Goal: Task Accomplishment & Management: Manage account settings

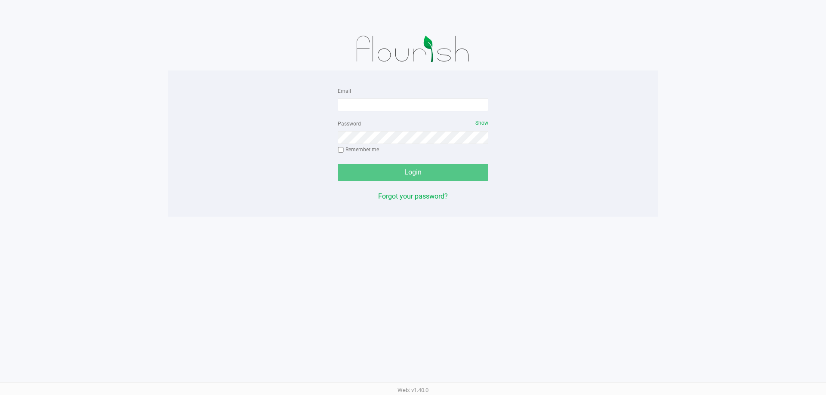
click at [387, 122] on div "Password Show Remember me" at bounding box center [413, 137] width 151 height 39
click at [381, 108] on input "Email" at bounding box center [413, 105] width 151 height 13
type input "[EMAIL_ADDRESS][DOMAIN_NAME]"
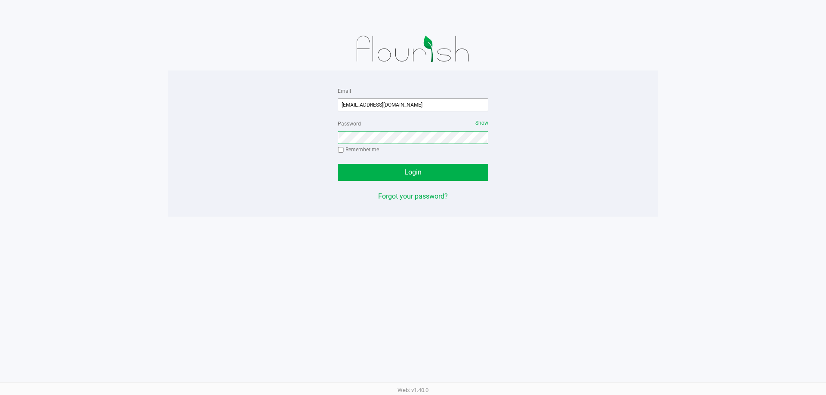
click at [338, 164] on button "Login" at bounding box center [413, 172] width 151 height 17
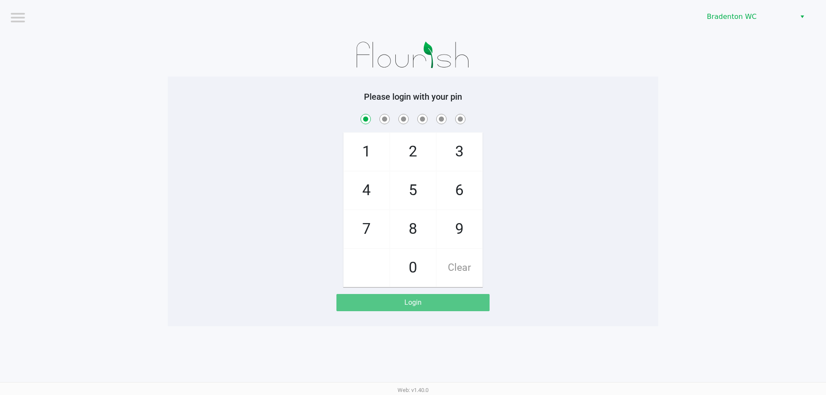
checkbox input "true"
click at [730, 13] on span "Bradenton WC" at bounding box center [749, 17] width 84 height 10
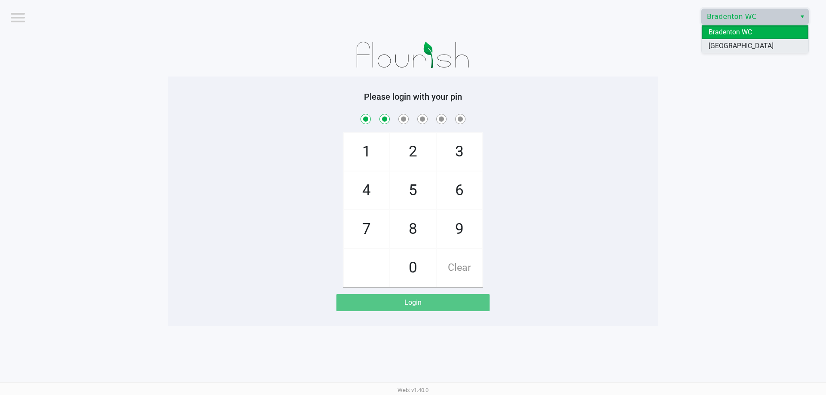
click at [730, 48] on span "[GEOGRAPHIC_DATA]" at bounding box center [740, 46] width 65 height 10
click at [632, 109] on div "Please login with your pin 1 4 7 2 5 8 0 3 6 9 Clear Login" at bounding box center [413, 202] width 490 height 220
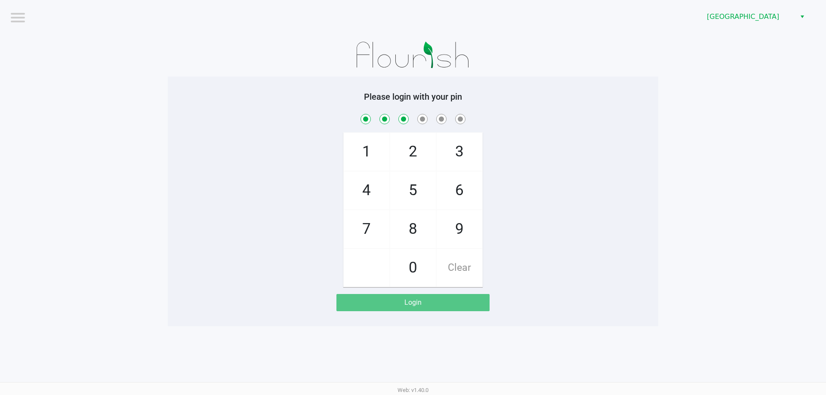
checkbox input "true"
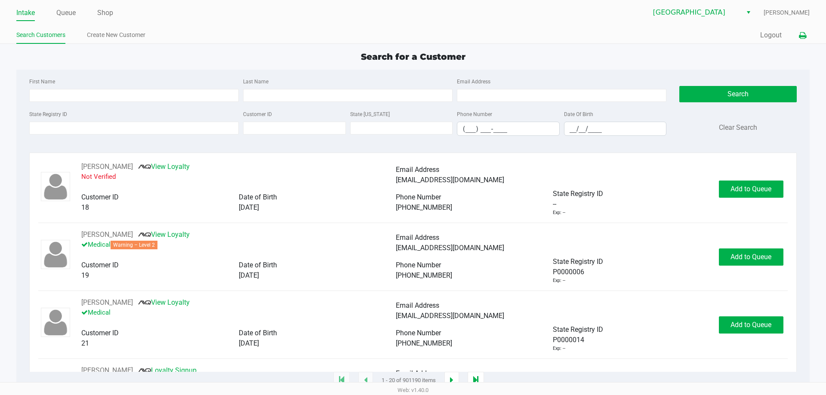
click at [803, 37] on icon at bounding box center [802, 36] width 7 height 6
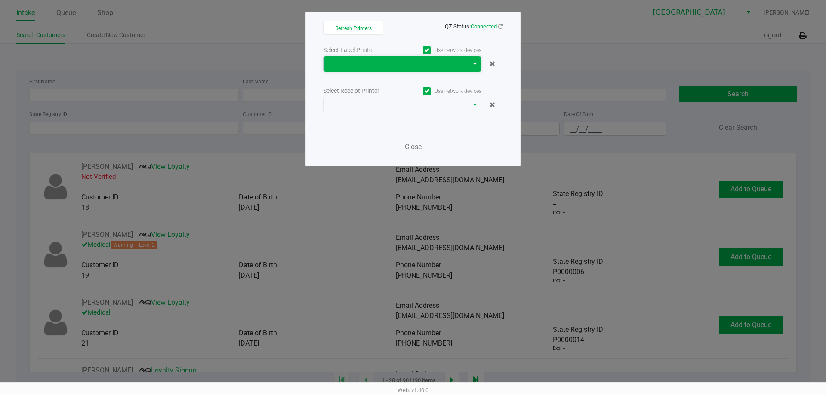
click at [351, 65] on span at bounding box center [396, 64] width 135 height 10
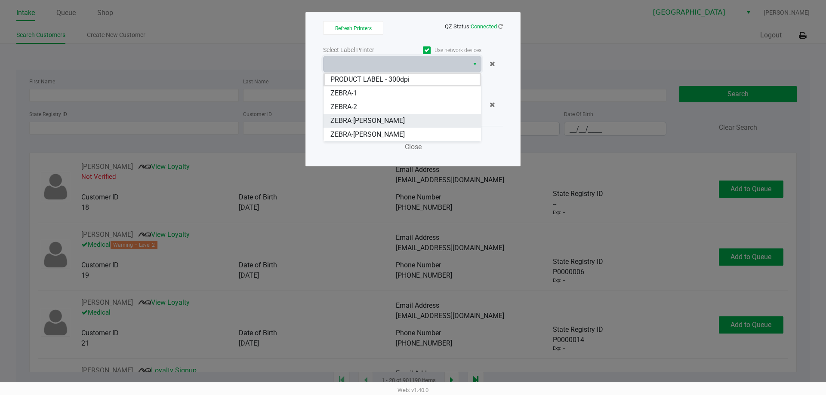
click at [406, 118] on li "ZEBRA-[PERSON_NAME]" at bounding box center [401, 121] width 157 height 14
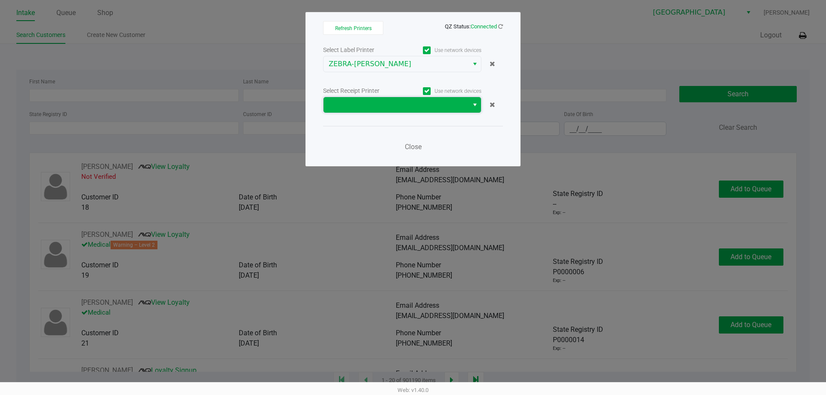
click at [419, 106] on span at bounding box center [396, 105] width 135 height 10
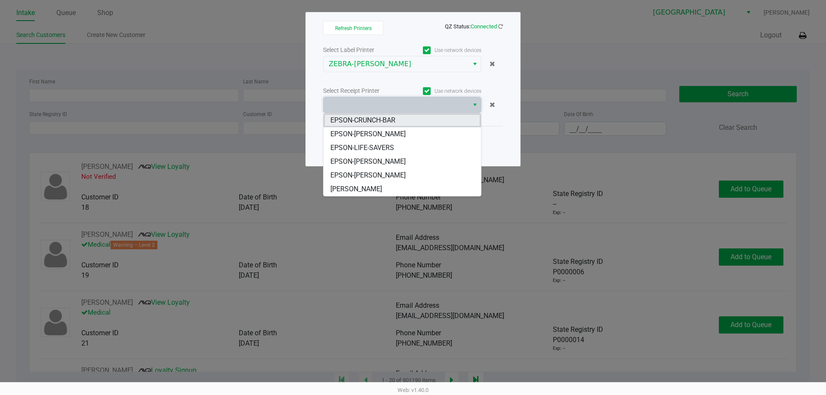
click at [406, 121] on li "EPSON-CRUNCH-BAR" at bounding box center [401, 121] width 157 height 14
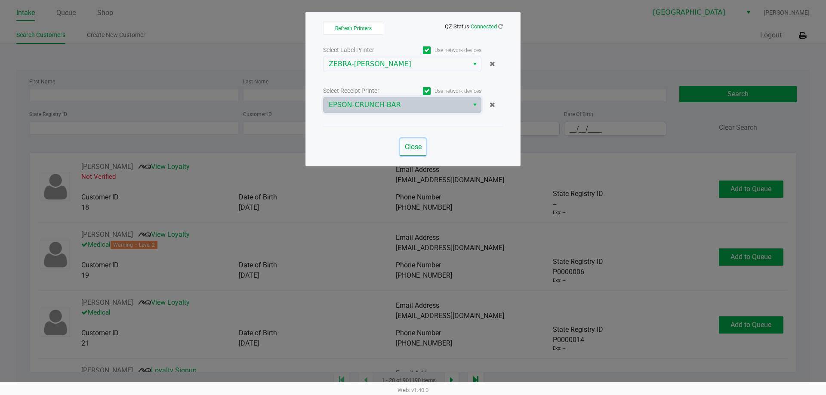
click at [408, 146] on span "Close" at bounding box center [413, 147] width 17 height 8
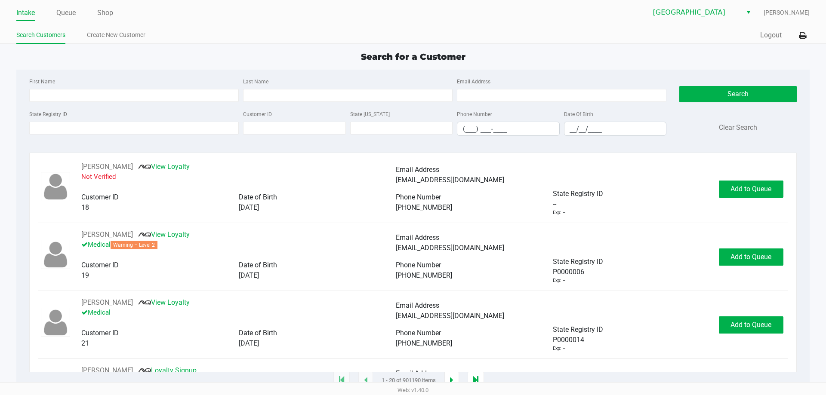
click at [594, 49] on app-point-of-sale "Intake Queue Shop [GEOGRAPHIC_DATA][PERSON_NAME] Search Customers Create New Cu…" at bounding box center [413, 190] width 826 height 381
click at [268, 53] on div "Search for a Customer" at bounding box center [413, 56] width 806 height 13
click at [768, 32] on button "Logout" at bounding box center [771, 35] width 22 height 10
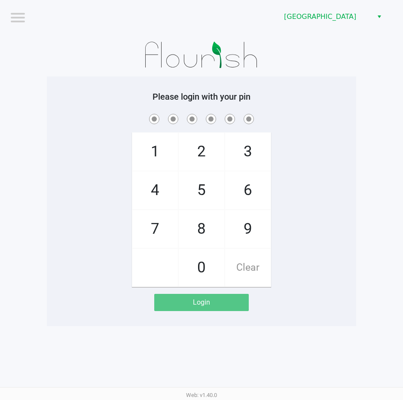
click at [214, 304] on div "Login" at bounding box center [201, 302] width 95 height 17
checkbox input "true"
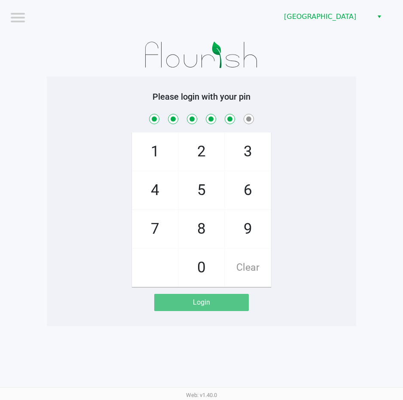
checkbox input "true"
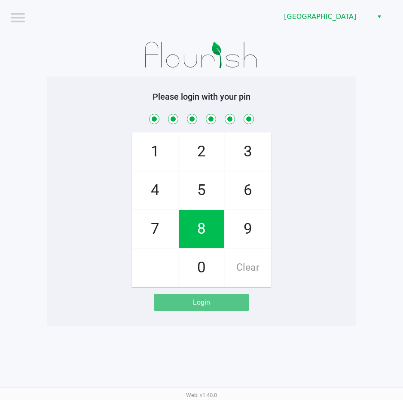
checkbox input "true"
